Goal: Task Accomplishment & Management: Manage account settings

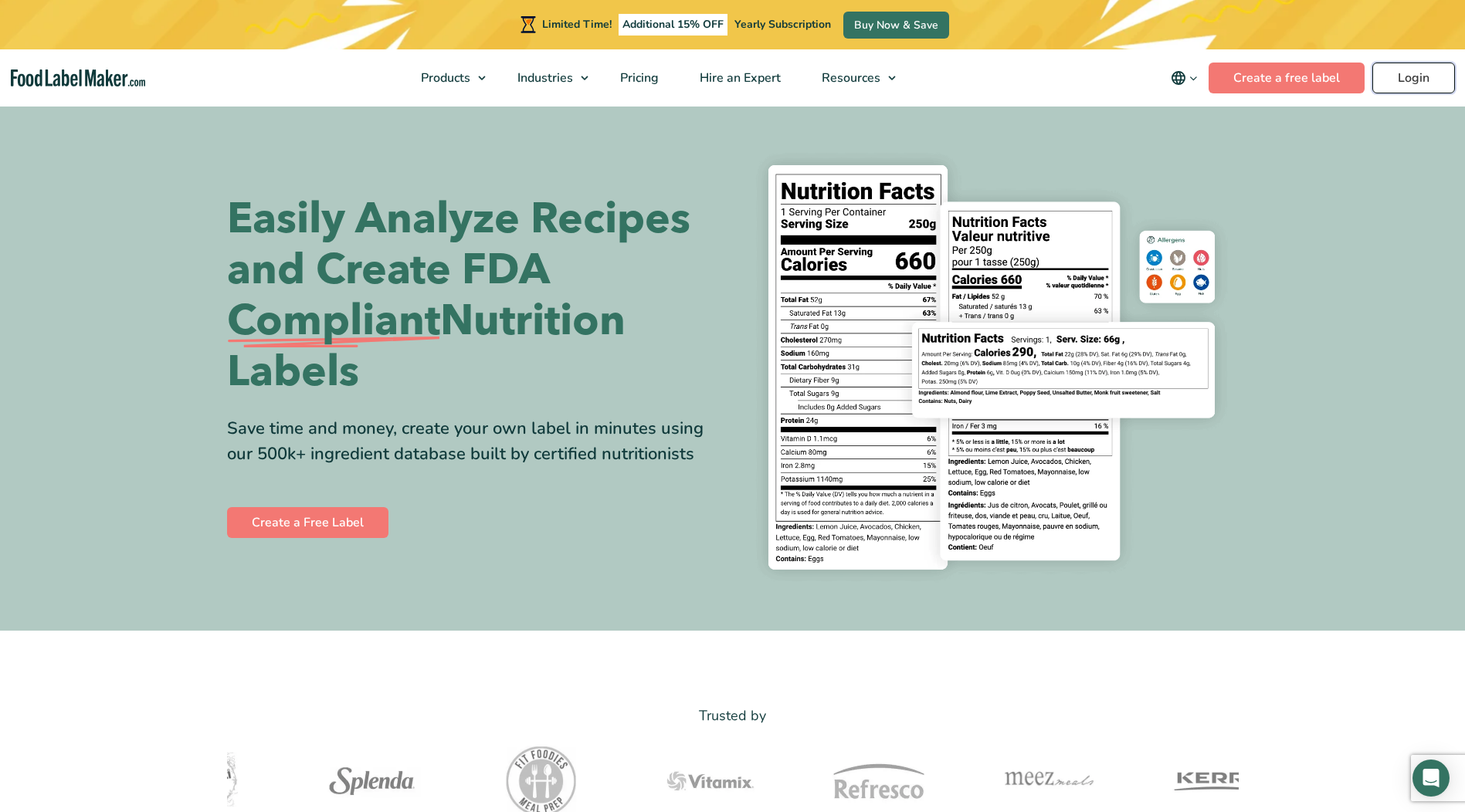
click at [1408, 73] on link "Login" at bounding box center [1414, 78] width 83 height 31
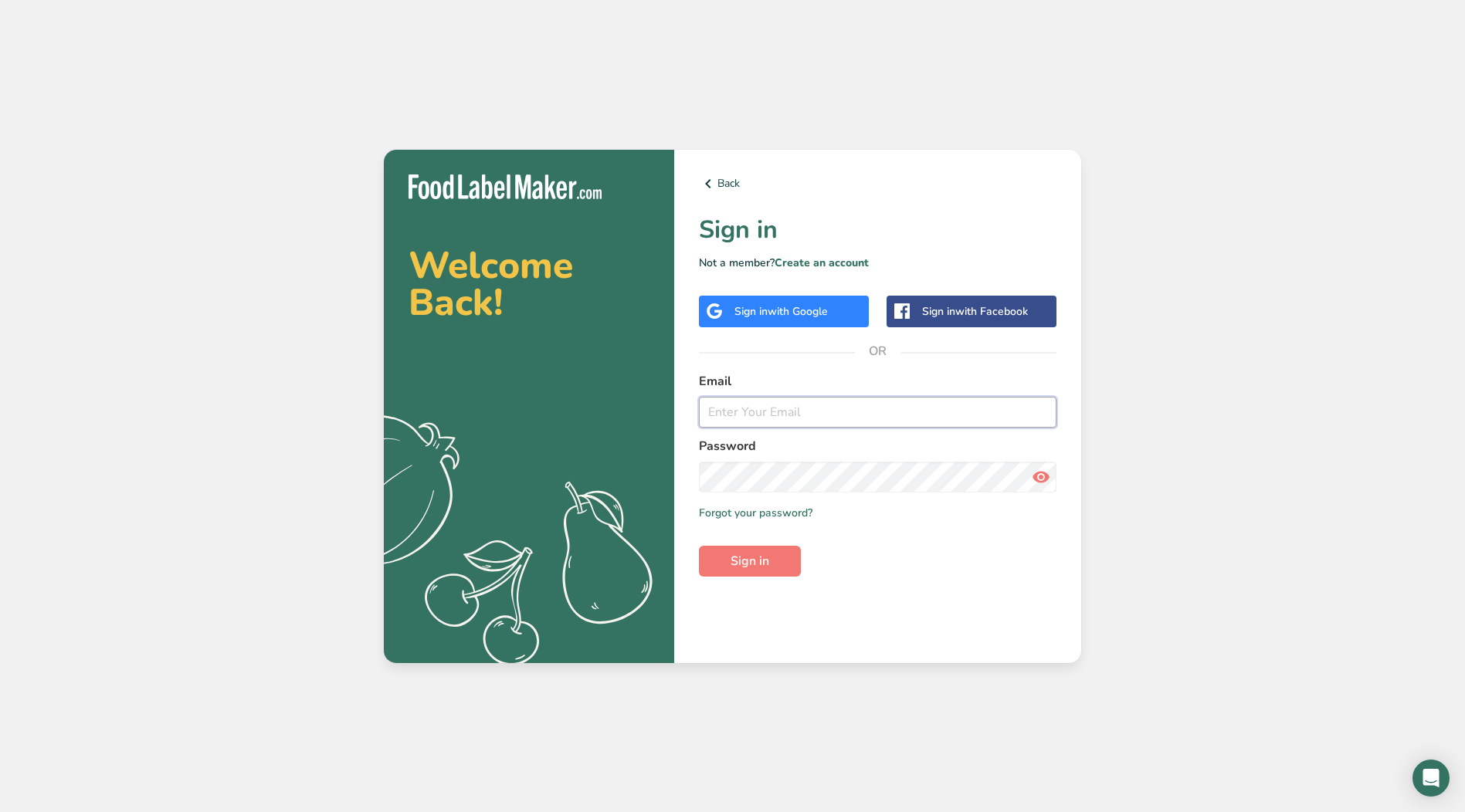
click at [817, 417] on input "email" at bounding box center [877, 412] width 358 height 31
type input "Msturz@silverspringfoods.com"
